Goal: Task Accomplishment & Management: Manage account settings

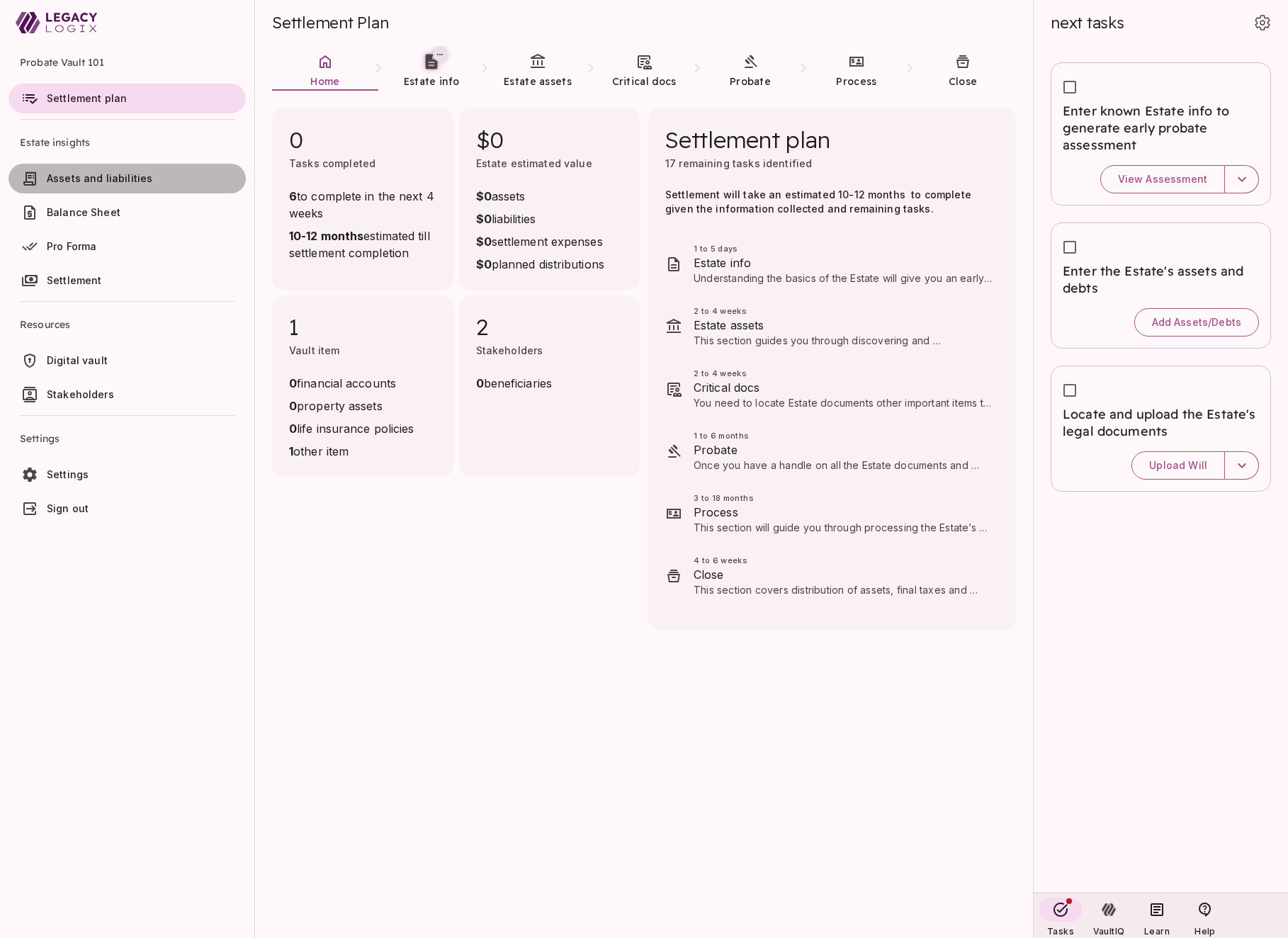
click at [97, 176] on span "Assets and liabilities" at bounding box center [99, 178] width 106 height 12
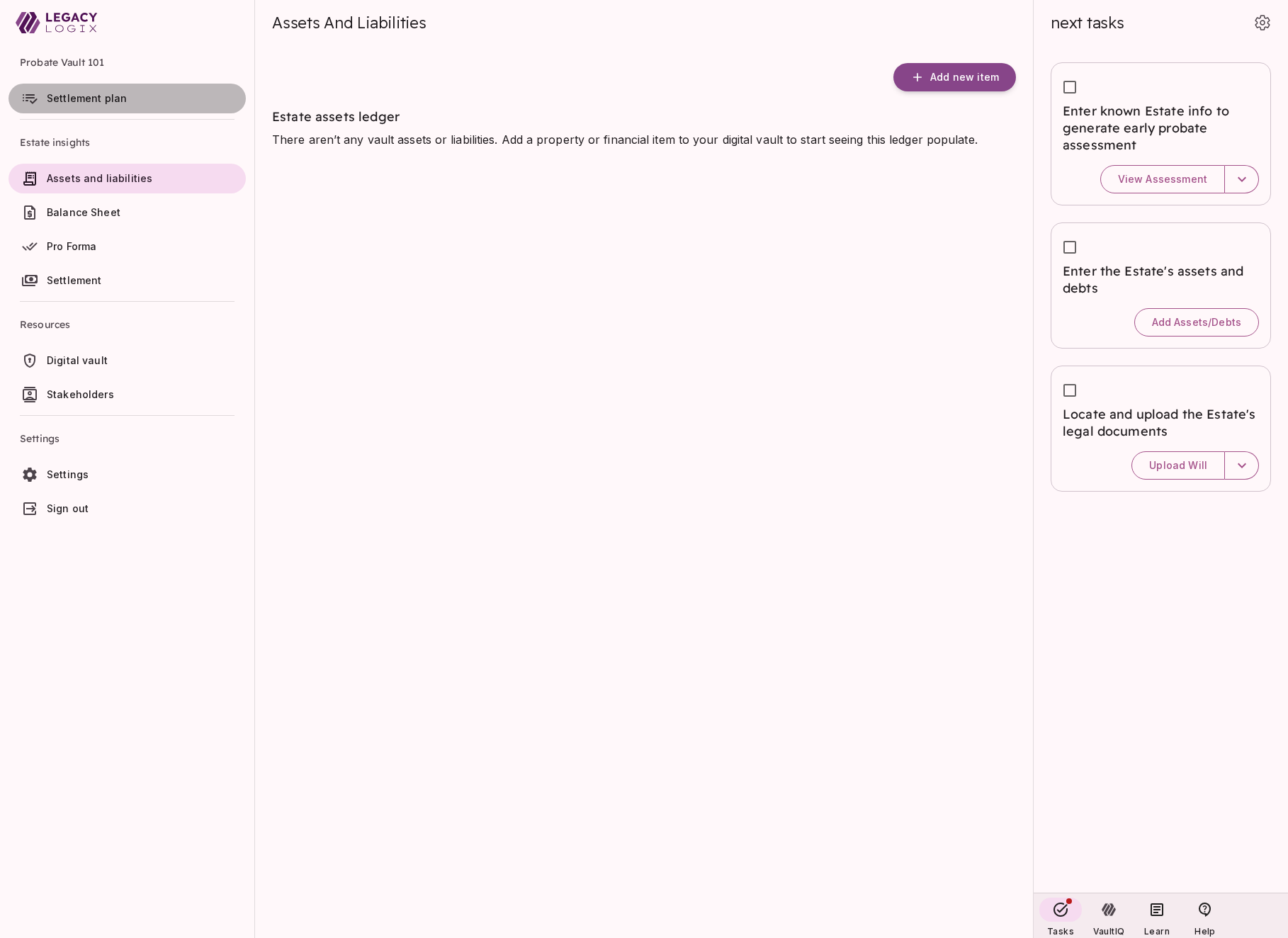
click at [113, 98] on span "Settlement plan" at bounding box center [87, 98] width 80 height 12
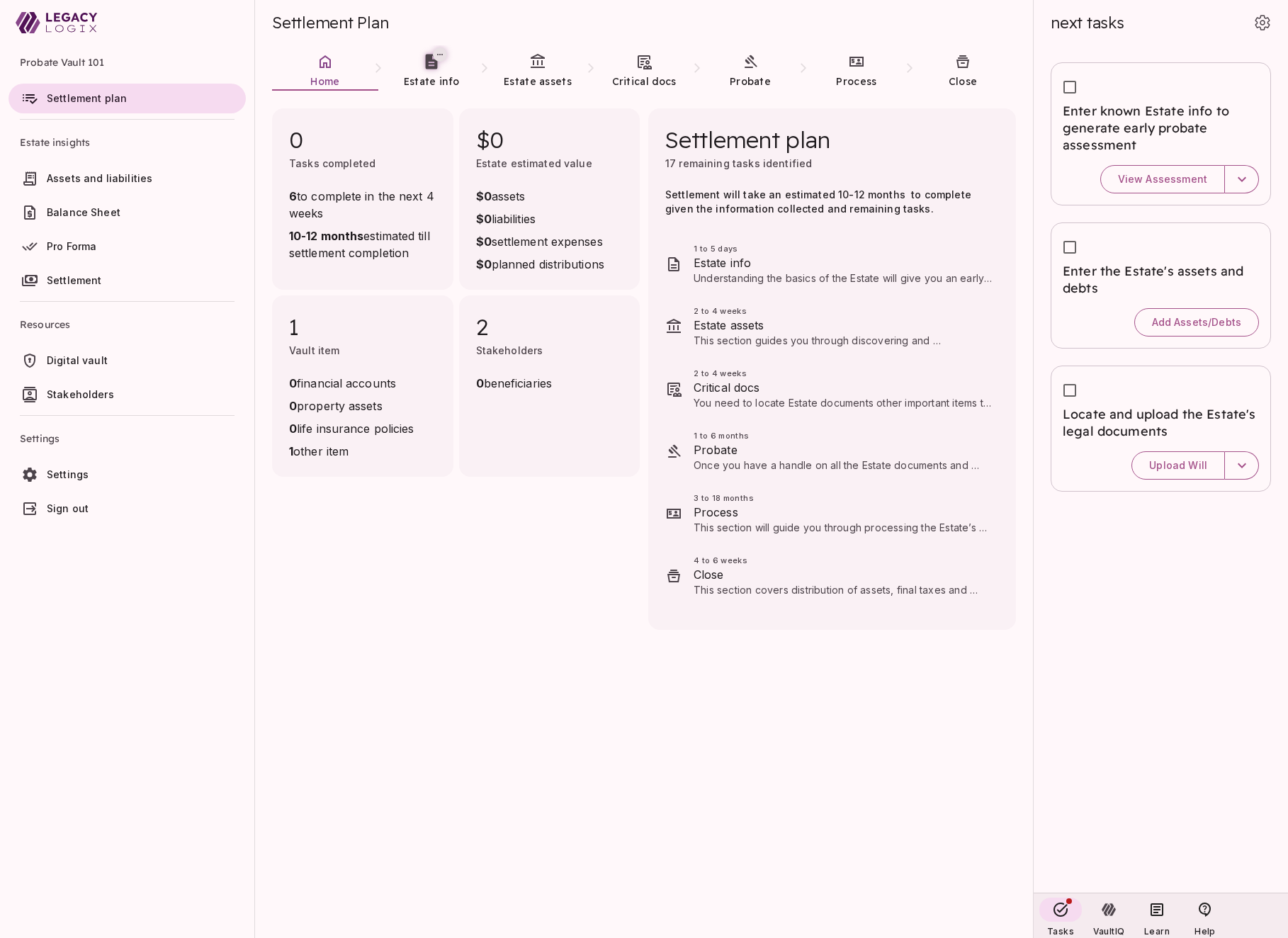
click at [80, 507] on span "Sign out" at bounding box center [68, 507] width 42 height 12
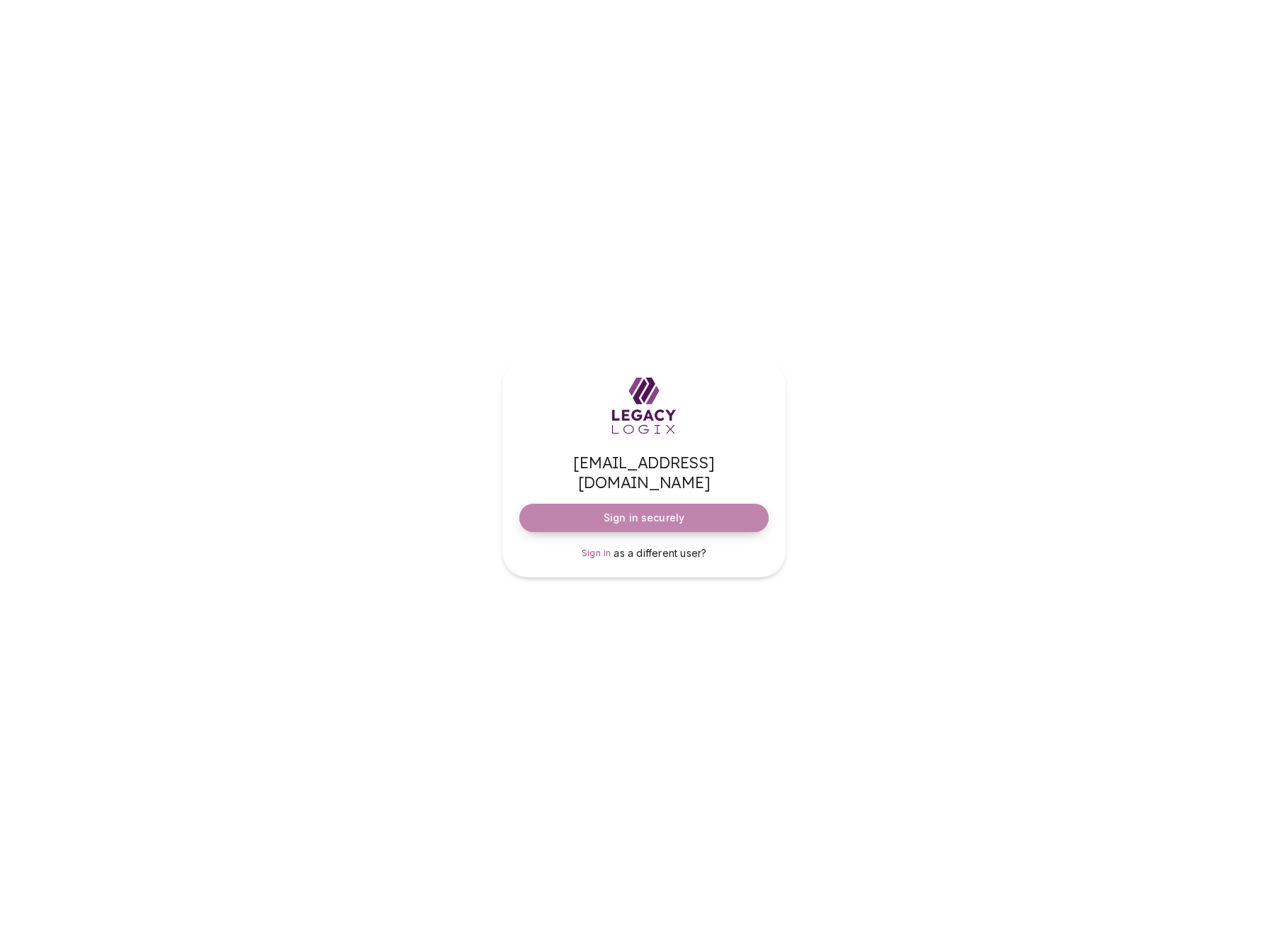
click at [659, 511] on span "Sign in securely" at bounding box center [643, 518] width 80 height 14
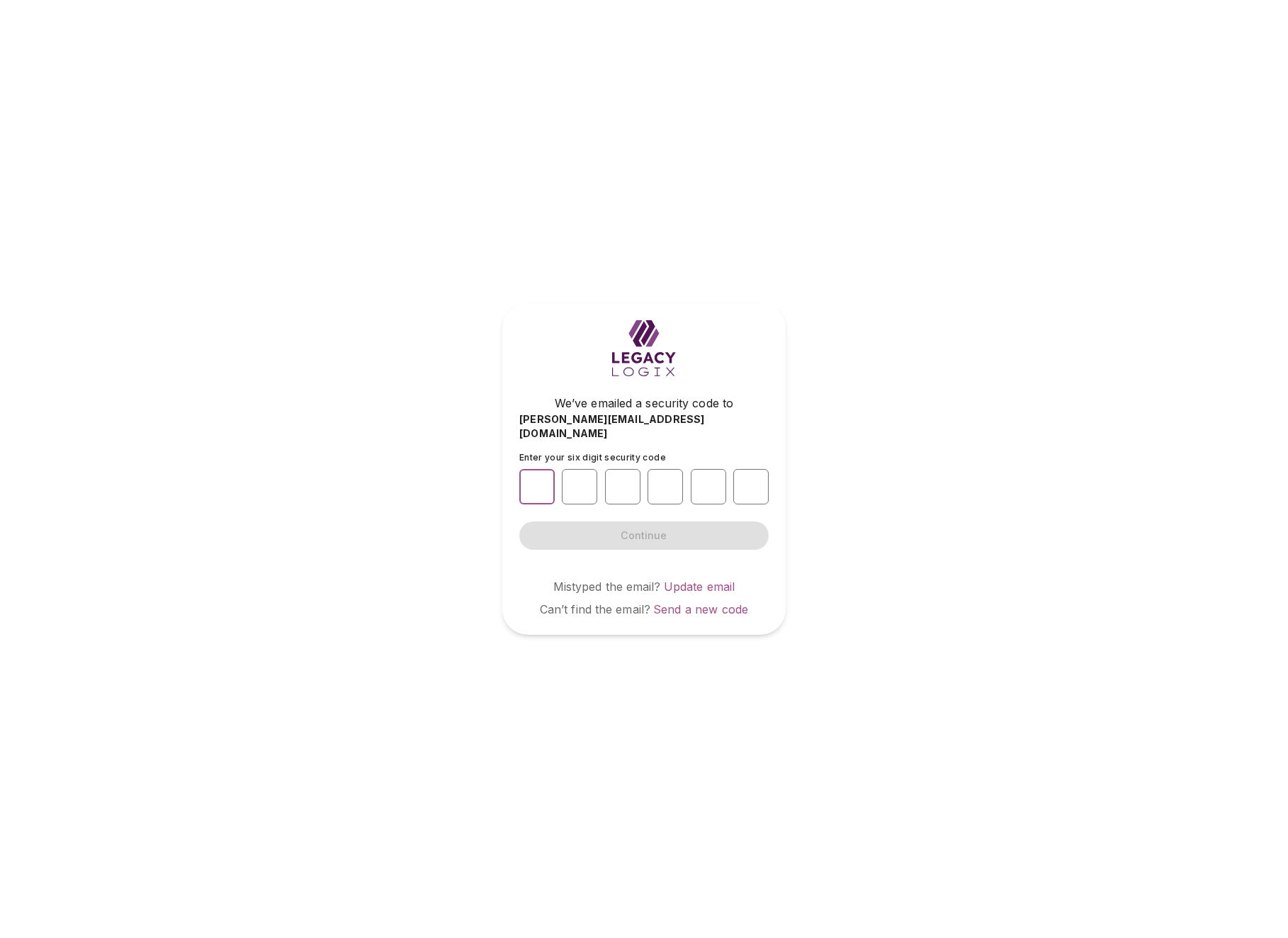
click at [542, 478] on input "number" at bounding box center [537, 486] width 35 height 35
type input "*"
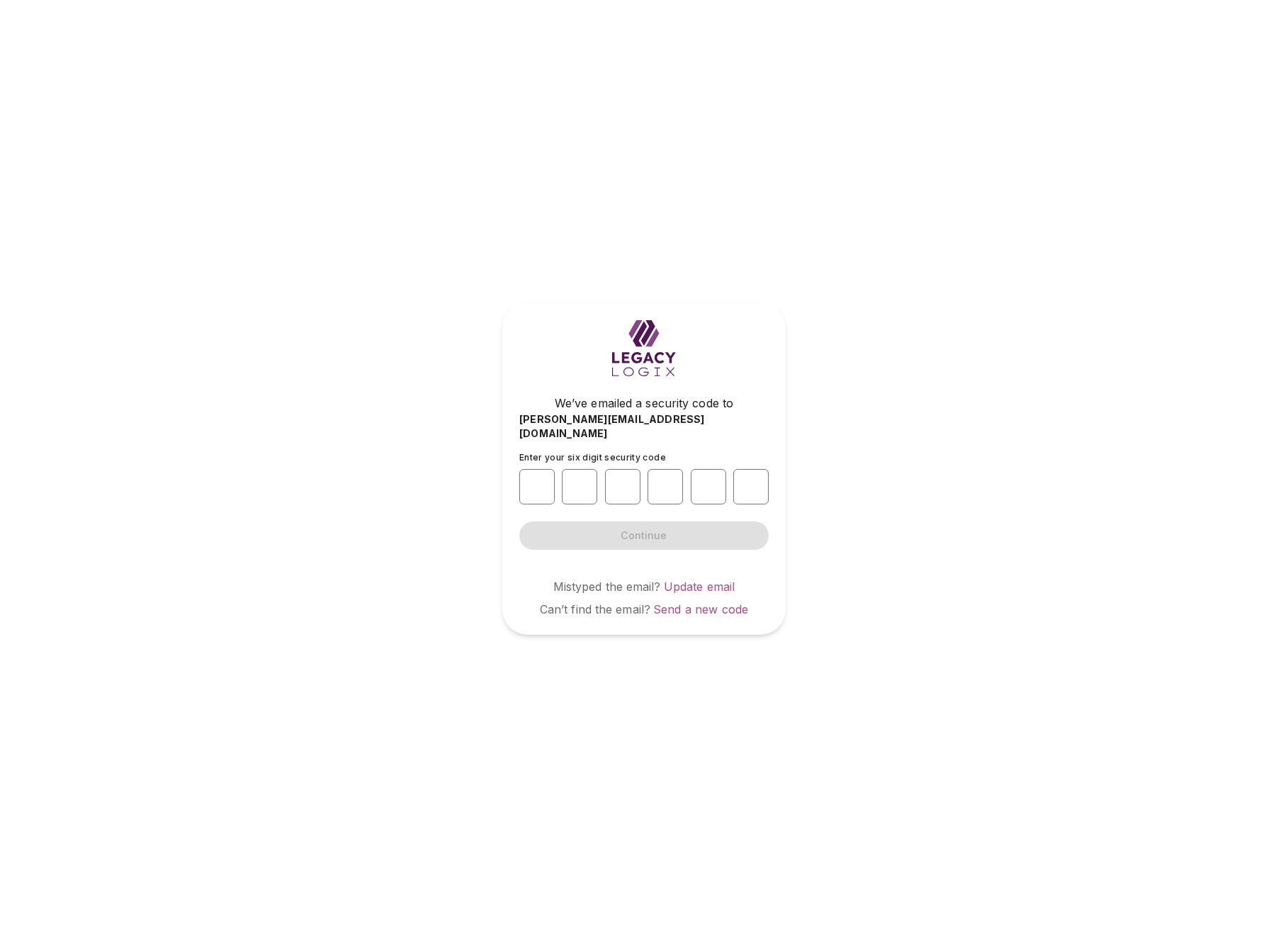
type input "*"
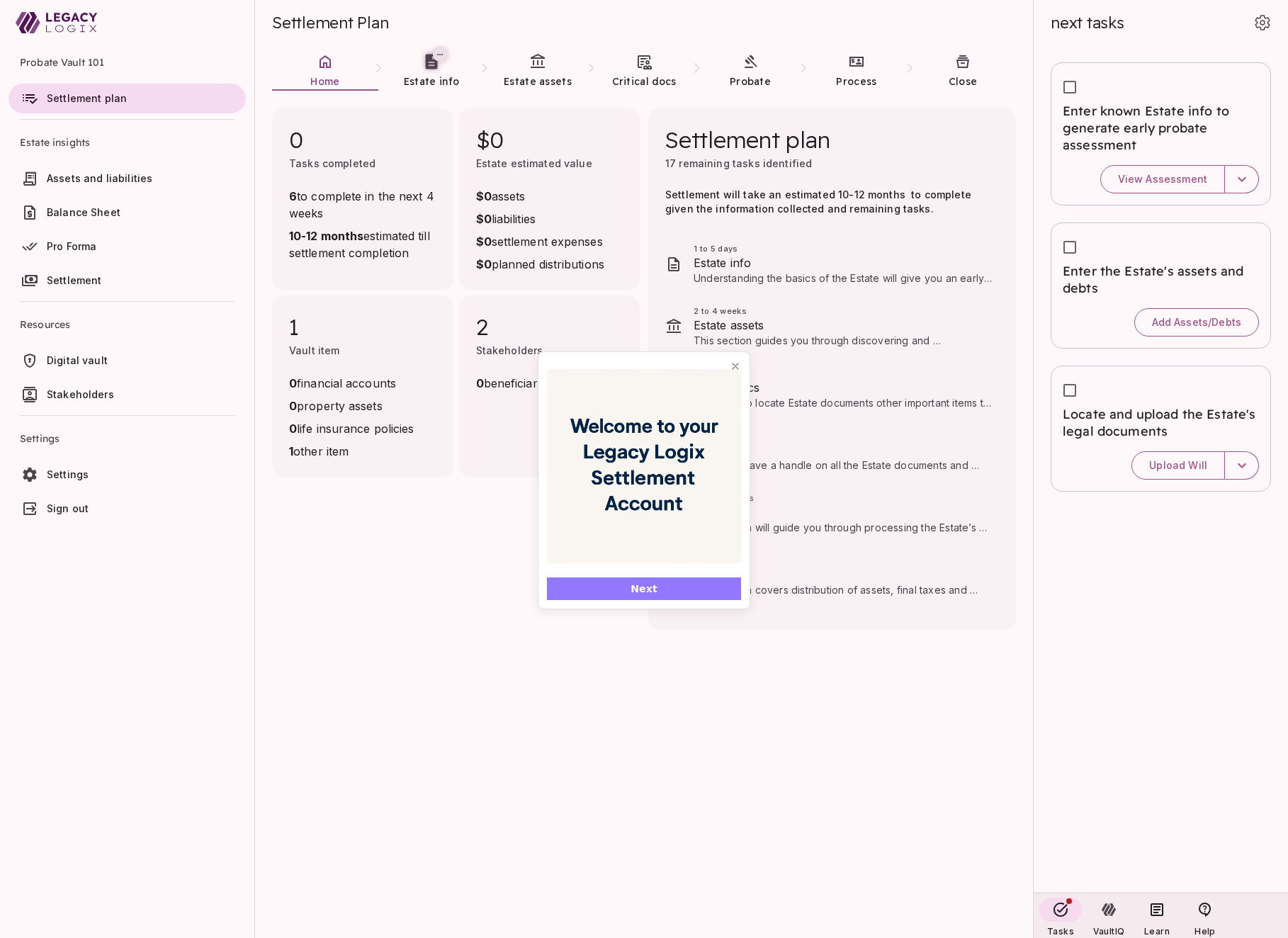
click at [642, 584] on span "Next" at bounding box center [644, 589] width 27 height 14
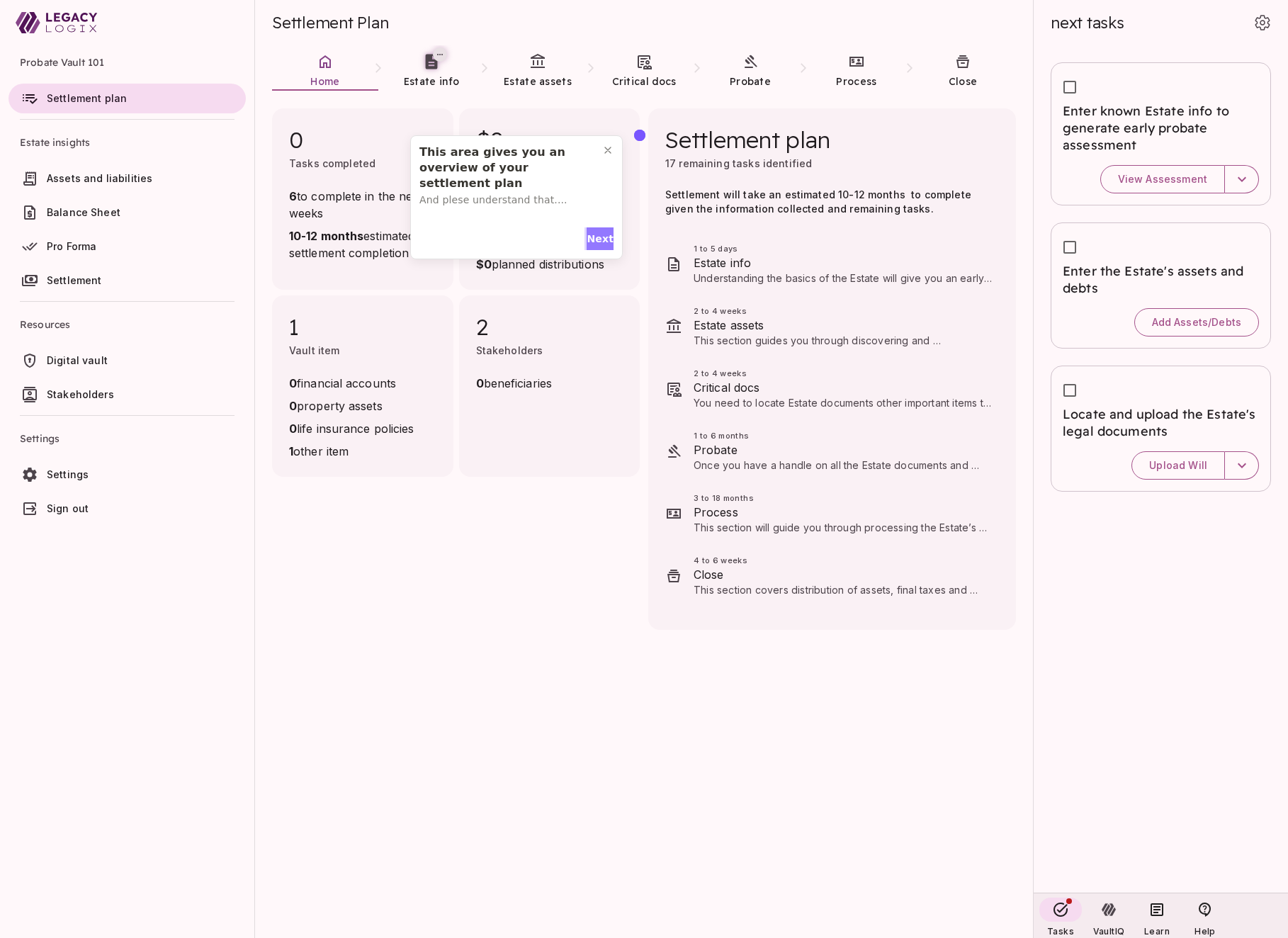
click at [596, 238] on span "Next" at bounding box center [601, 239] width 27 height 14
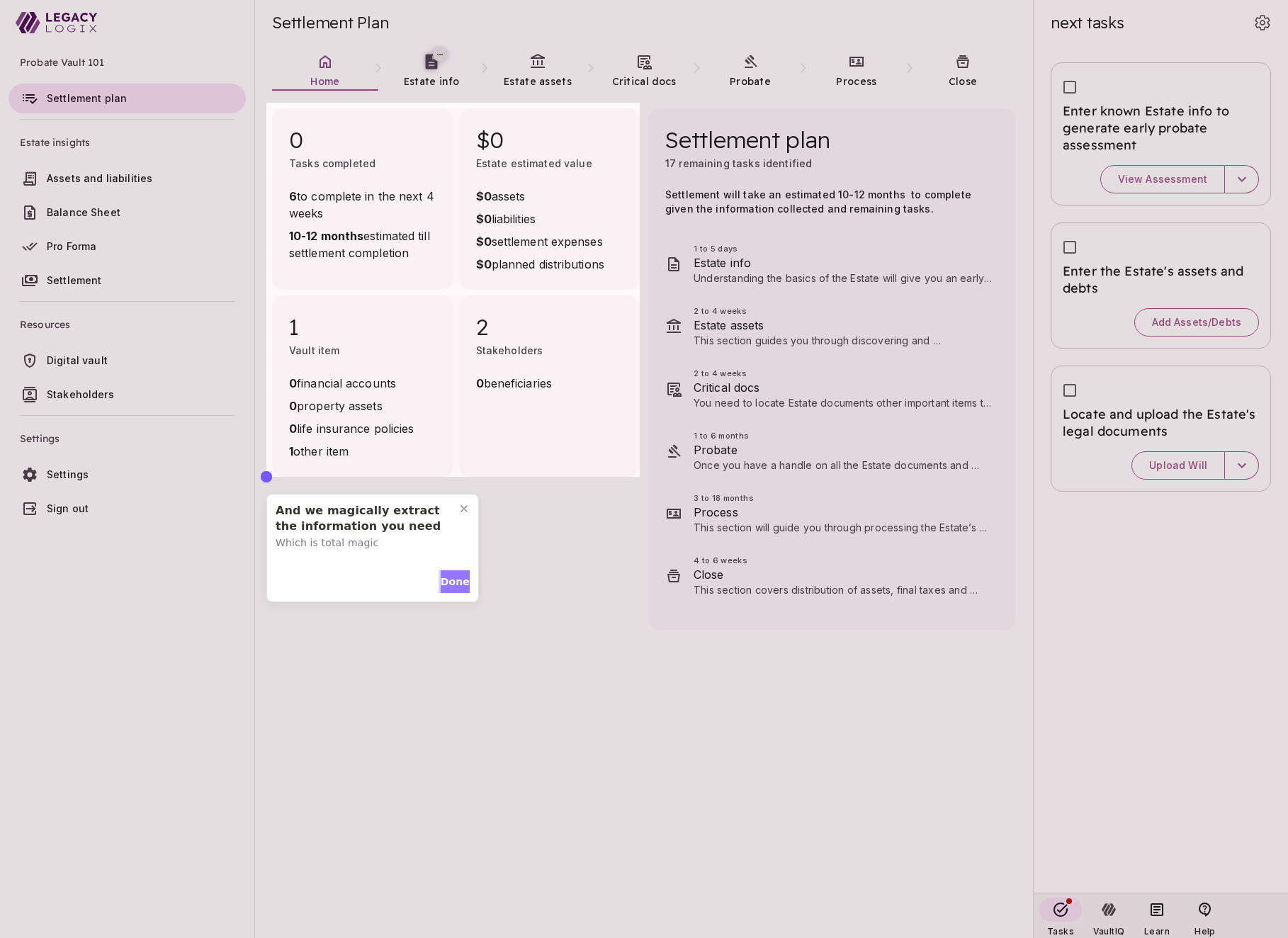
click at [451, 577] on span "Done" at bounding box center [455, 581] width 29 height 14
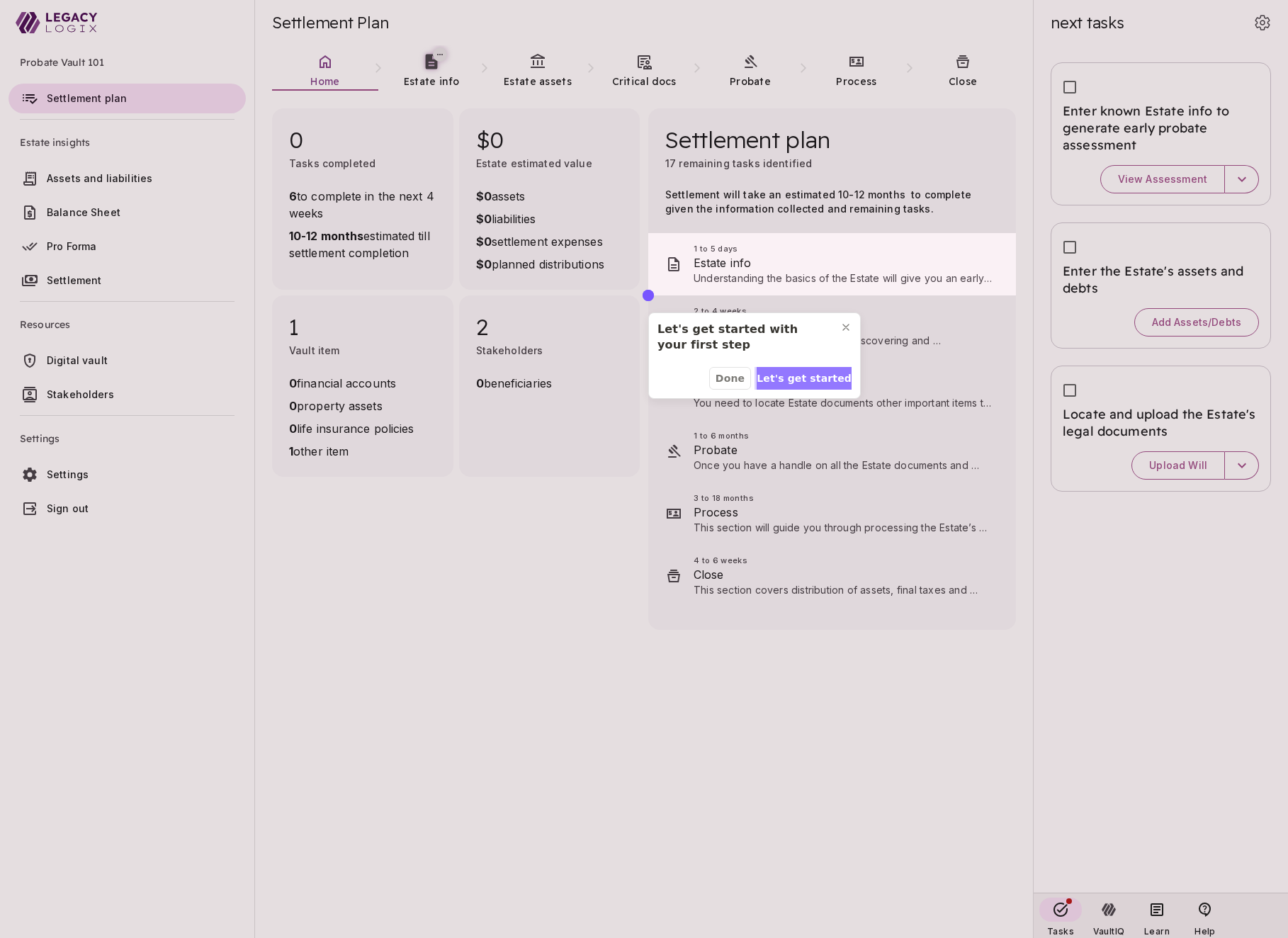
click at [795, 373] on span "Let's get started" at bounding box center [804, 378] width 95 height 14
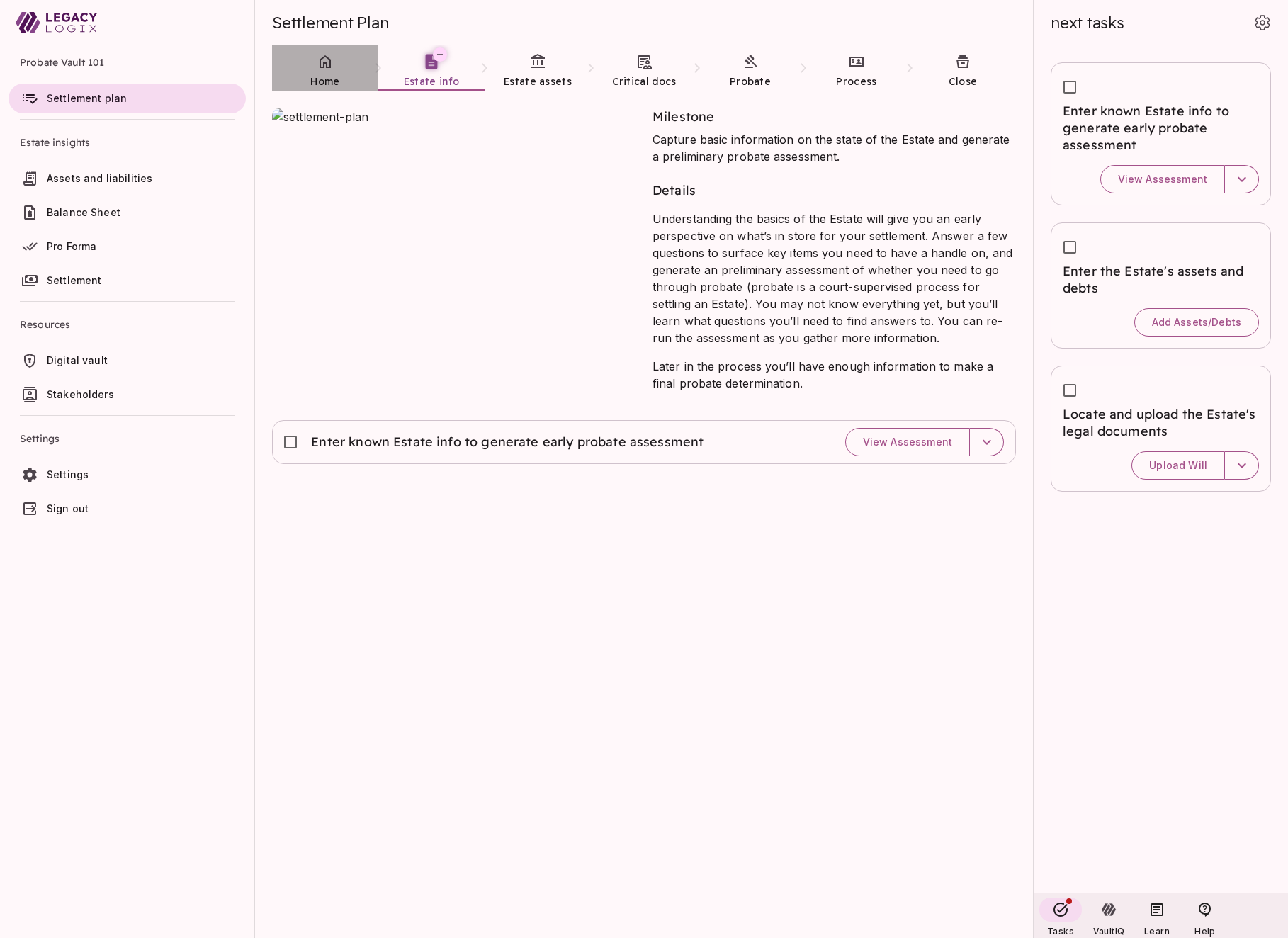
click at [331, 76] on span "Home" at bounding box center [325, 81] width 29 height 13
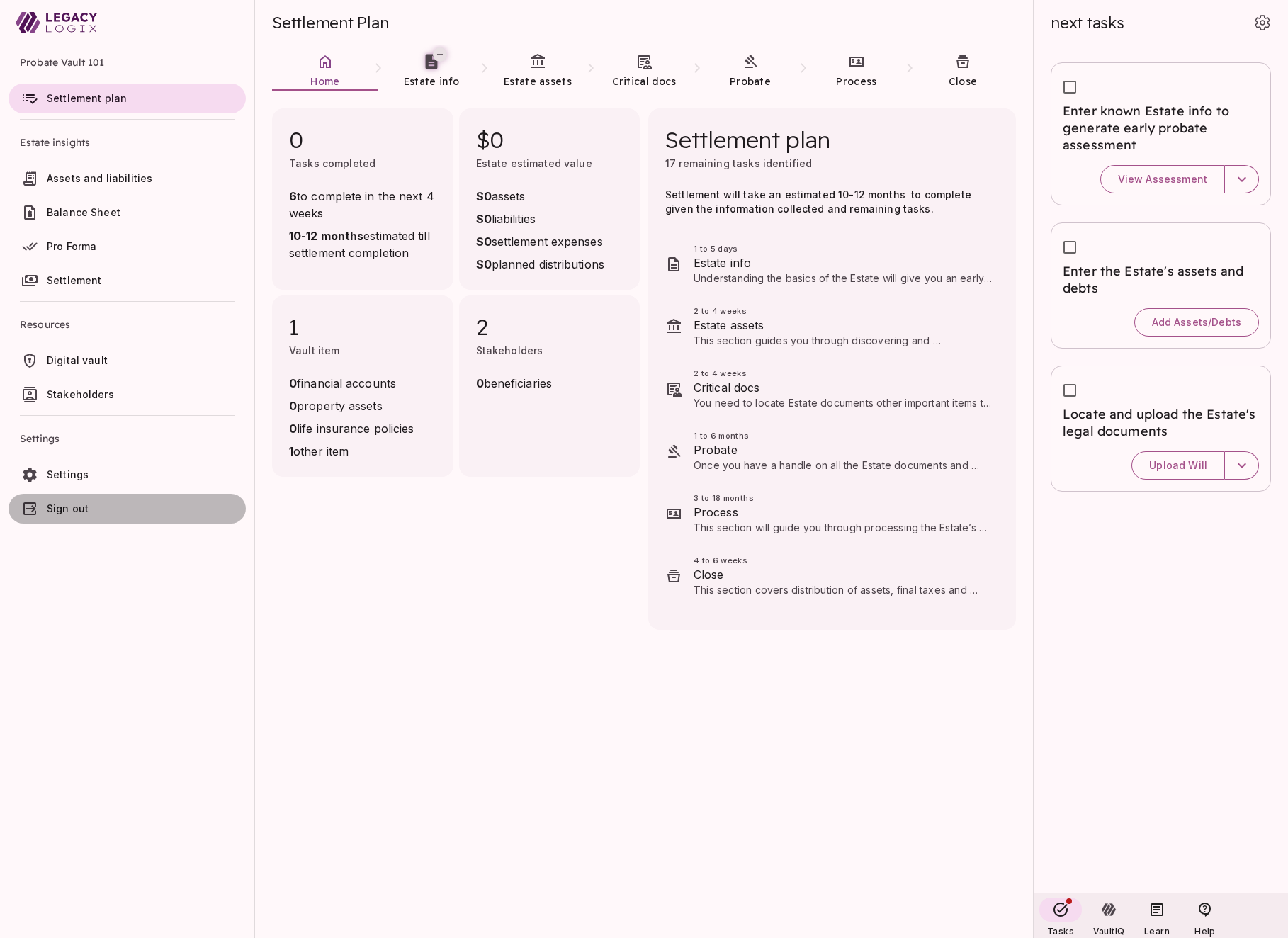
click at [84, 506] on span "Sign out" at bounding box center [68, 507] width 42 height 12
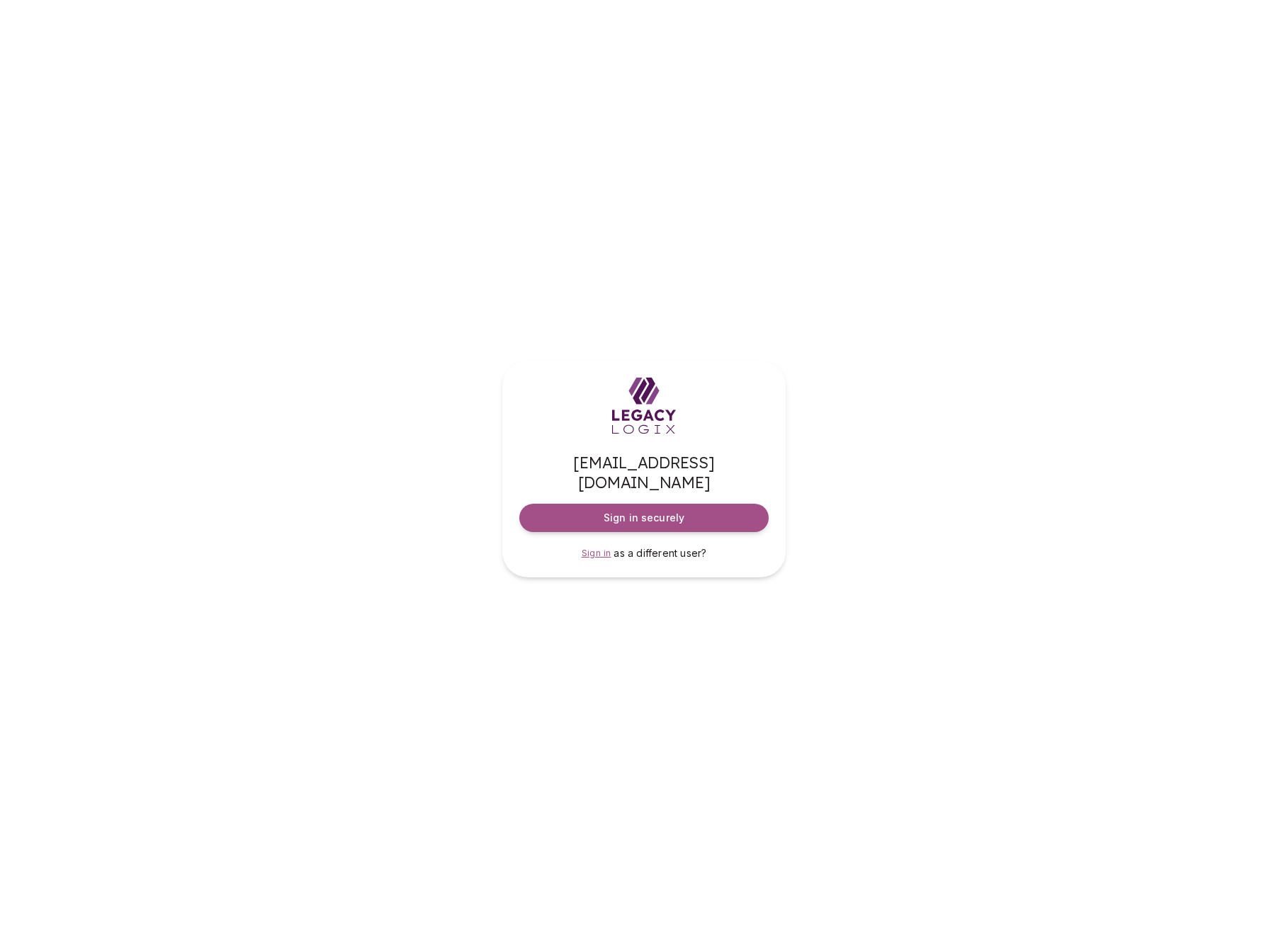
click at [600, 547] on span "Sign in" at bounding box center [596, 553] width 30 height 11
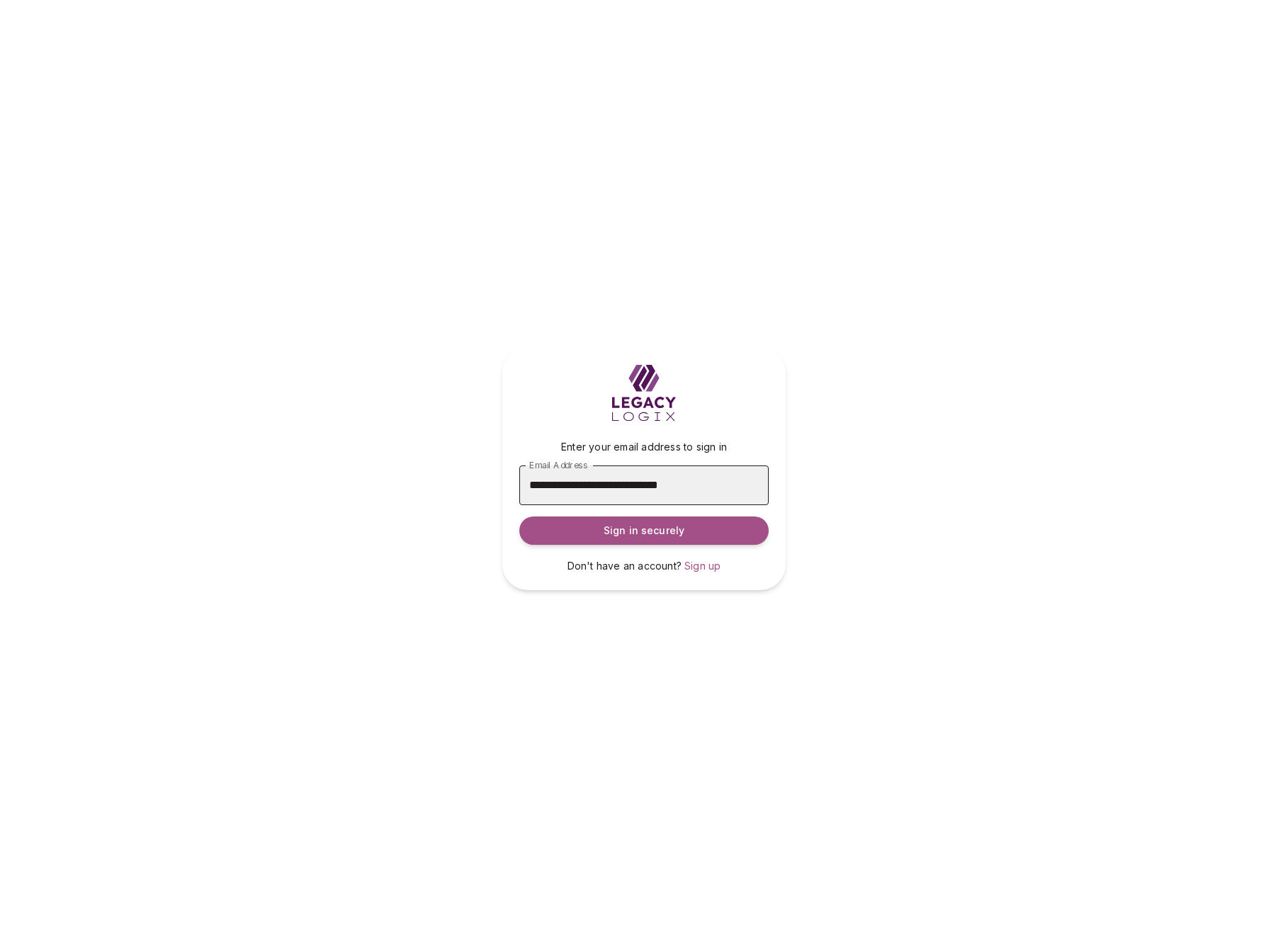
click at [581, 481] on input "**********" at bounding box center [644, 485] width 249 height 40
type input "**********"
click at [653, 525] on span "Sign in securely" at bounding box center [643, 531] width 80 height 14
